Goal: Find specific page/section: Find specific page/section

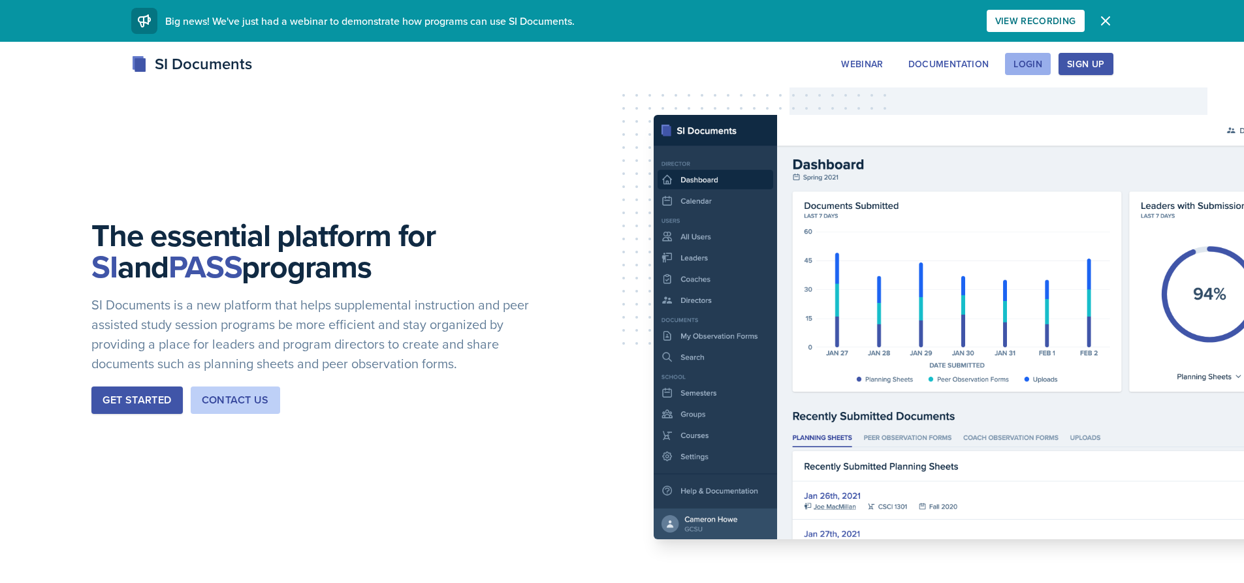
click at [1028, 74] on button "Login" at bounding box center [1028, 64] width 46 height 22
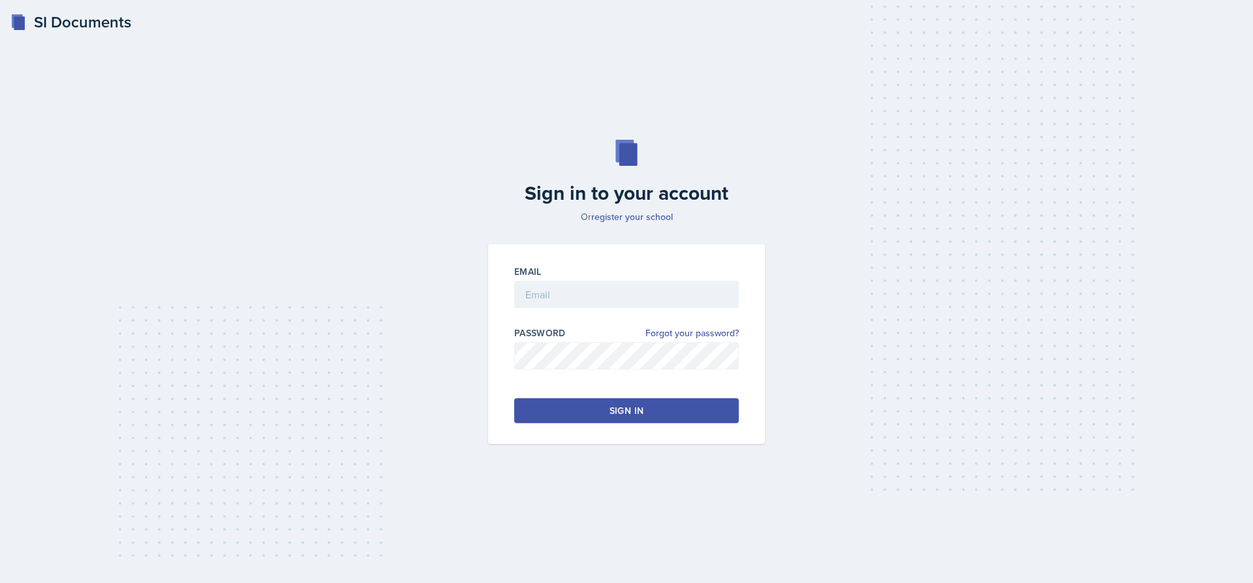
click at [605, 277] on div "Email" at bounding box center [626, 271] width 225 height 13
click at [602, 281] on input "email" at bounding box center [626, 294] width 225 height 27
type input "a"
type input "[EMAIL_ADDRESS][DOMAIN_NAME]"
click at [587, 342] on div "Password Forgot your password?" at bounding box center [626, 354] width 225 height 56
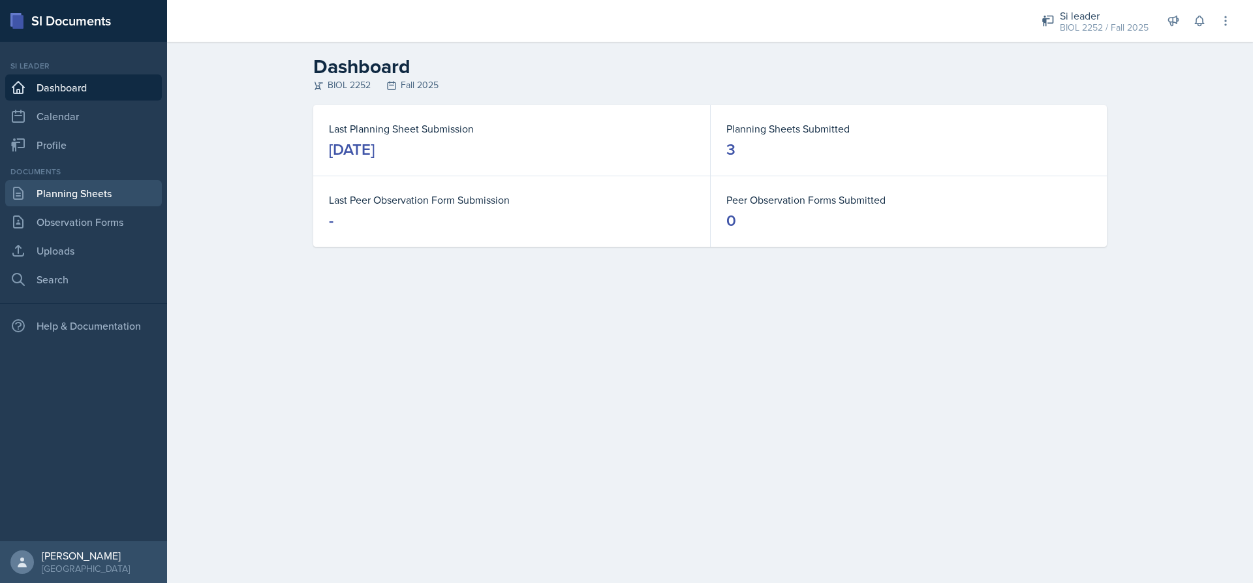
click at [132, 191] on link "Planning Sheets" at bounding box center [83, 193] width 157 height 26
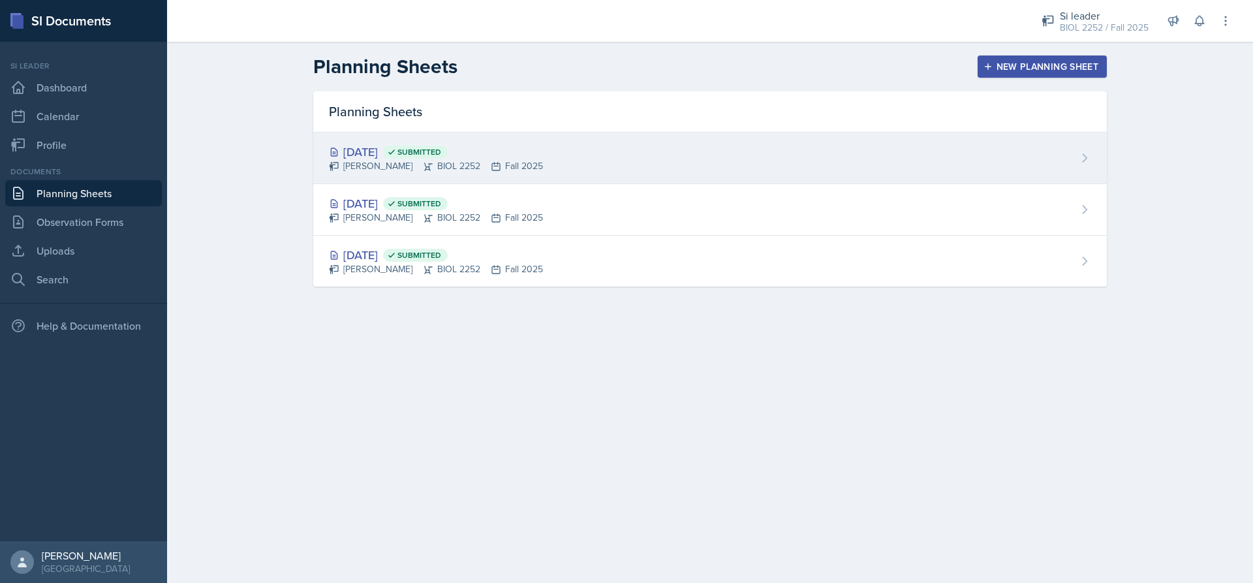
click at [411, 170] on div "[PERSON_NAME] BIOL 2252 Fall 2025" at bounding box center [436, 166] width 214 height 14
